Goal: Transaction & Acquisition: Purchase product/service

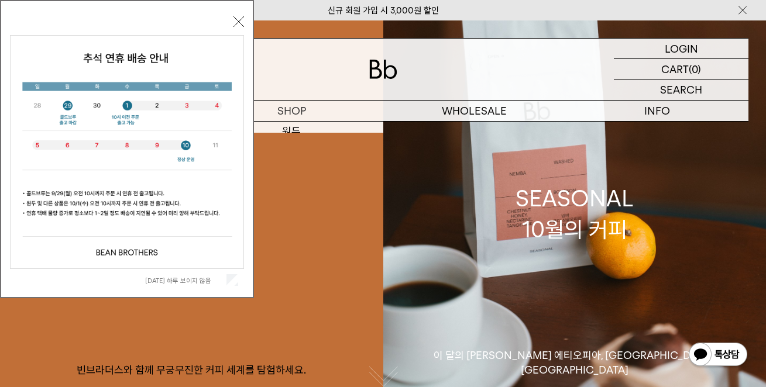
click at [235, 15] on div "[DATE] 하루 보이지 않음 닫기" at bounding box center [127, 152] width 234 height 279
click at [239, 18] on button "닫기" at bounding box center [239, 21] width 11 height 11
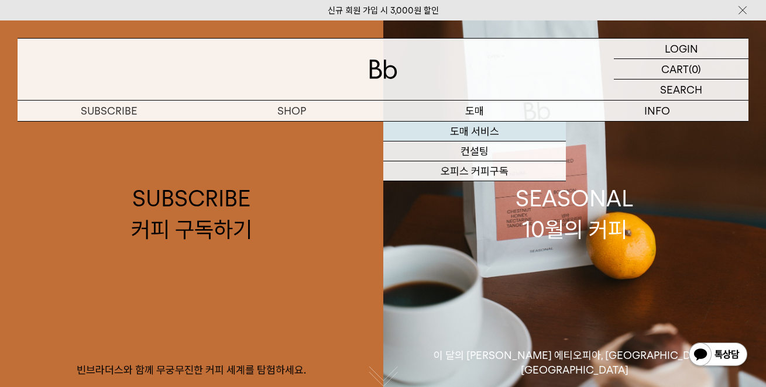
click at [485, 128] on link "도매 서비스" at bounding box center [474, 132] width 183 height 20
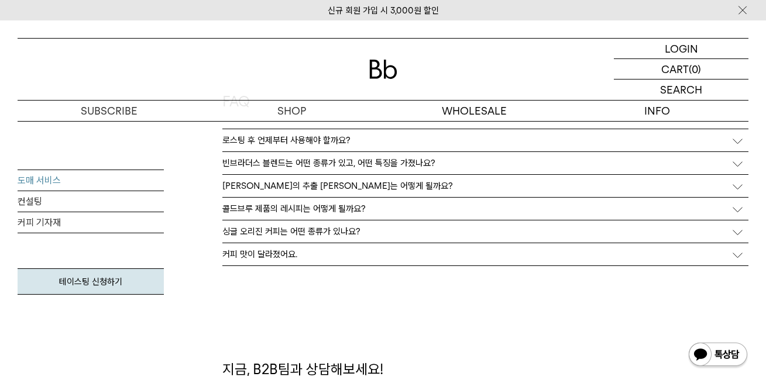
scroll to position [2789, 0]
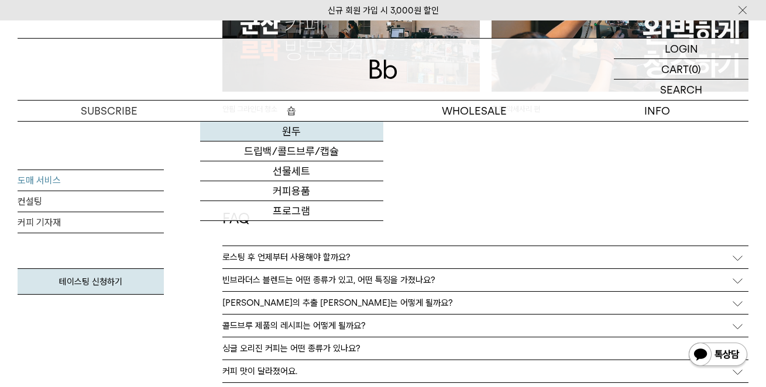
click at [292, 126] on link "원두" at bounding box center [291, 132] width 183 height 20
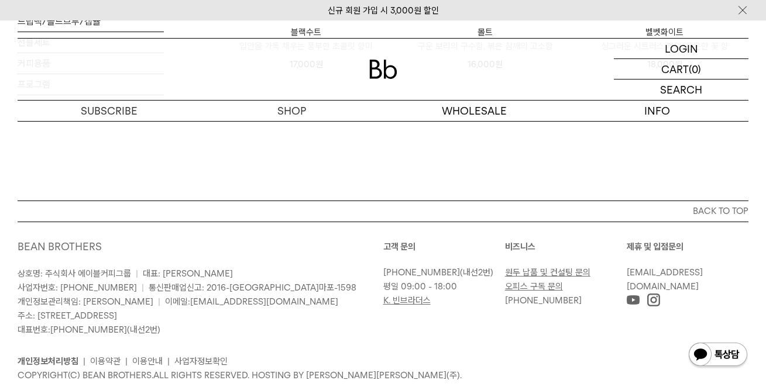
scroll to position [1112, 0]
